Goal: Task Accomplishment & Management: Manage account settings

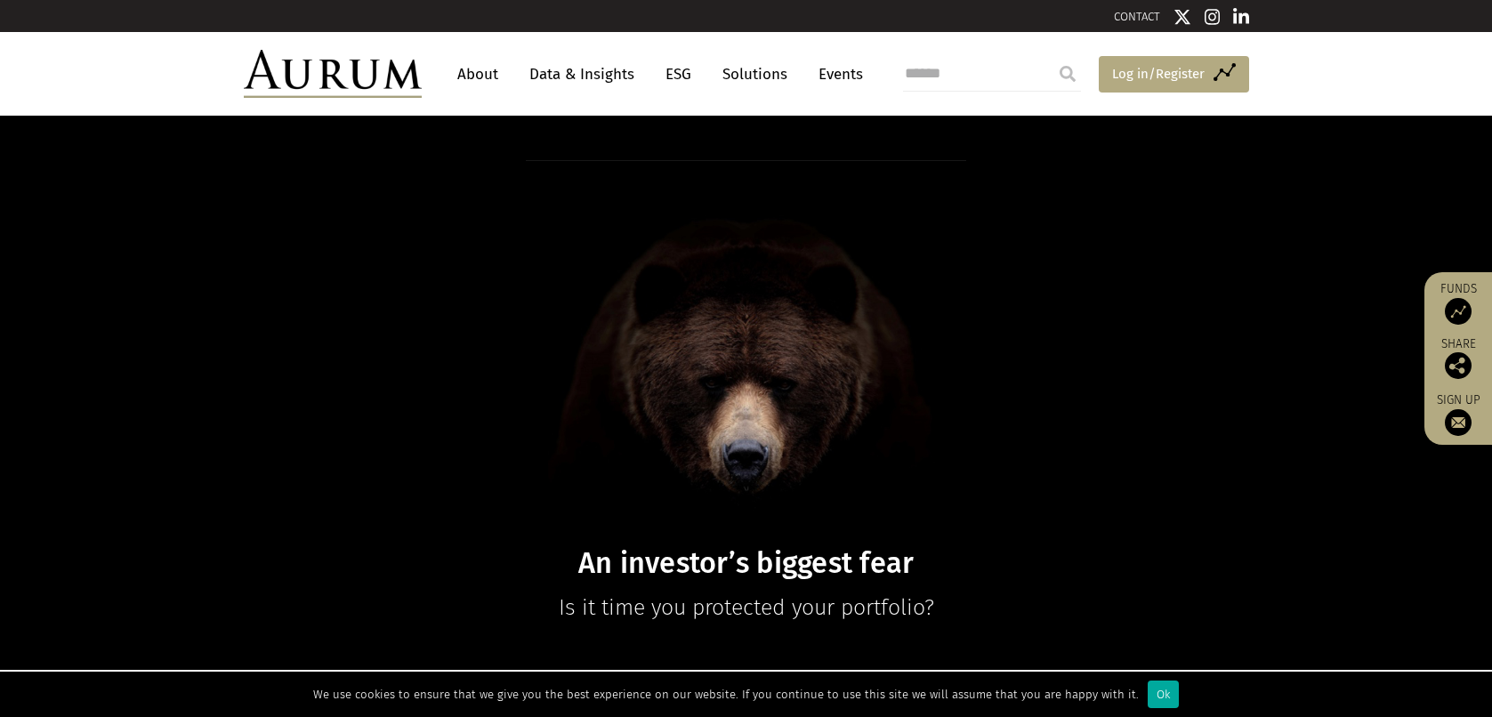
click at [1116, 68] on span "Log in/Register" at bounding box center [1158, 73] width 93 height 21
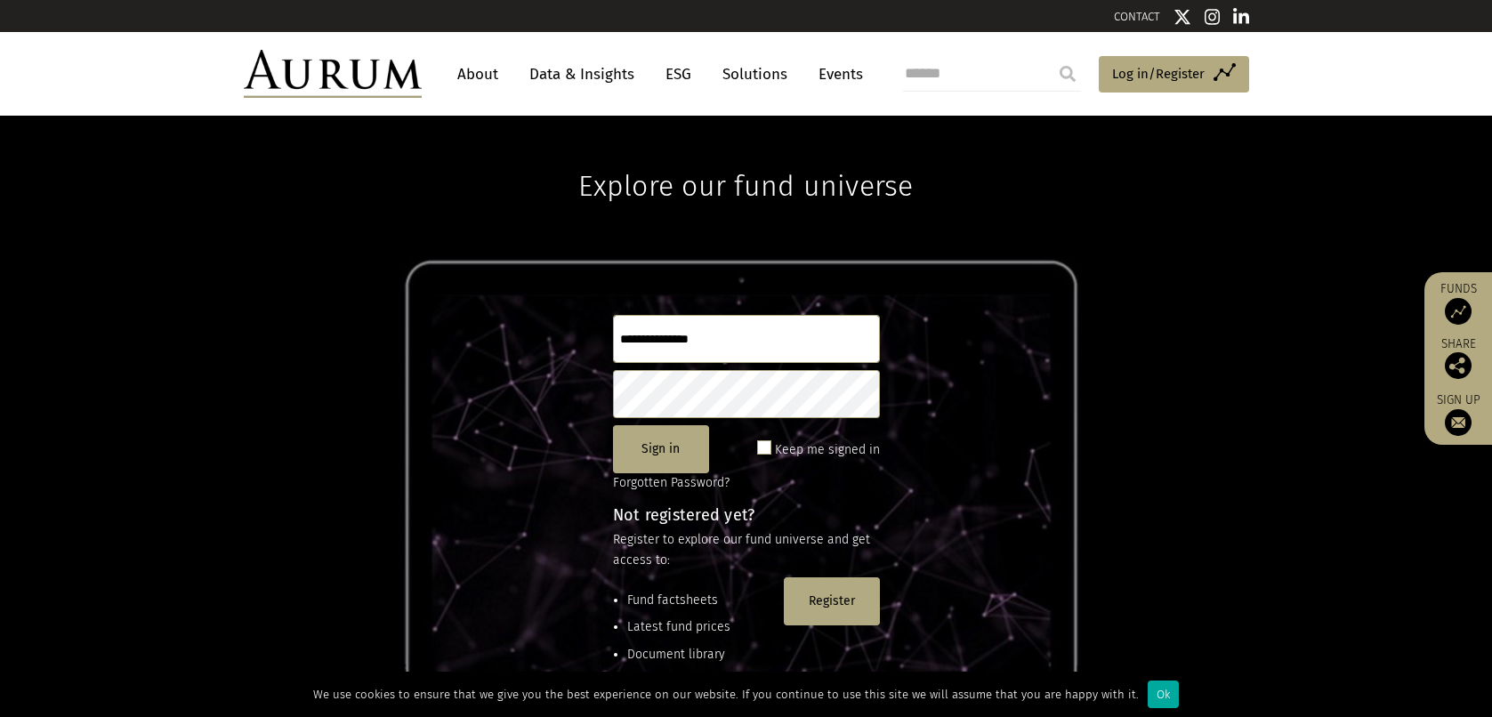
click at [633, 331] on input "text" at bounding box center [746, 339] width 267 height 48
type input "**********"
